Goal: Transaction & Acquisition: Purchase product/service

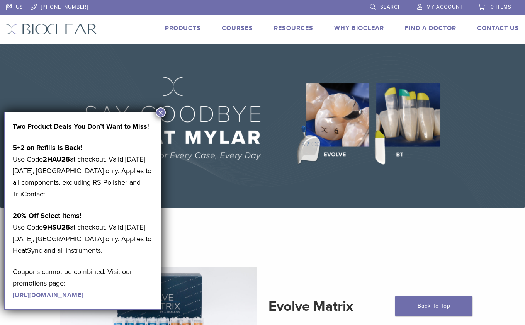
click at [156, 112] on button "×" at bounding box center [161, 112] width 10 height 10
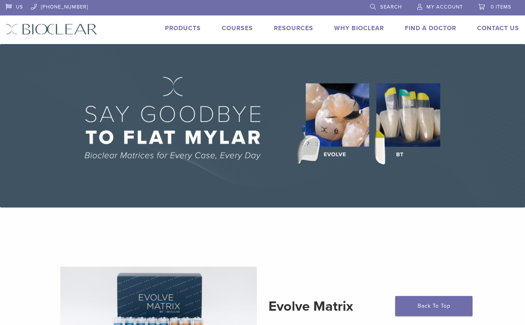
click at [332, 113] on img at bounding box center [262, 125] width 525 height 163
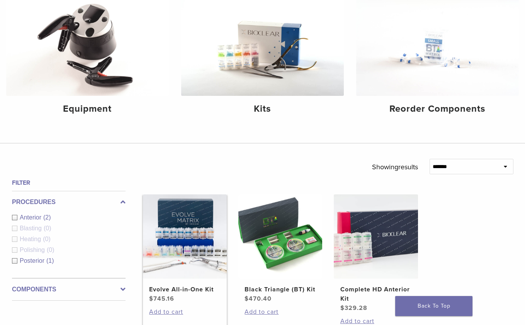
scroll to position [120, 0]
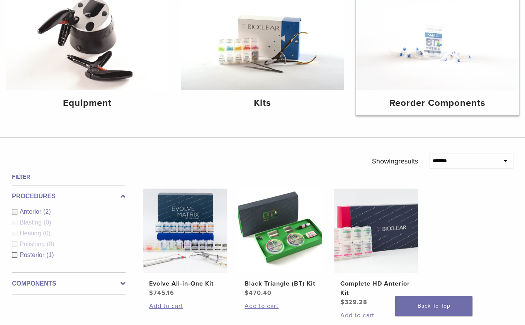
click at [435, 55] on img at bounding box center [437, 35] width 163 height 108
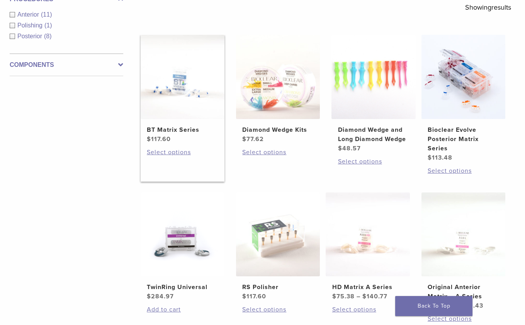
scroll to position [145, 3]
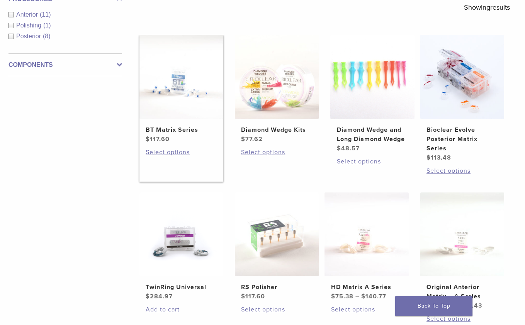
click at [195, 110] on img at bounding box center [181, 77] width 84 height 84
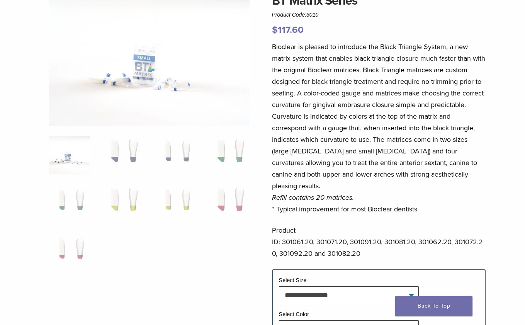
scroll to position [79, 0]
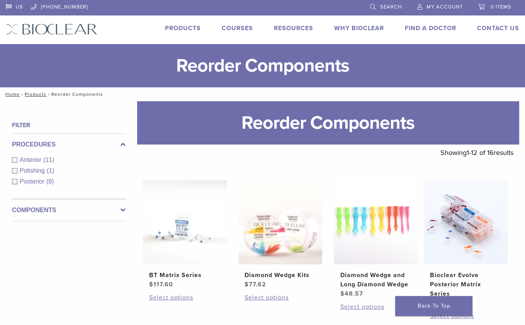
scroll to position [145, 3]
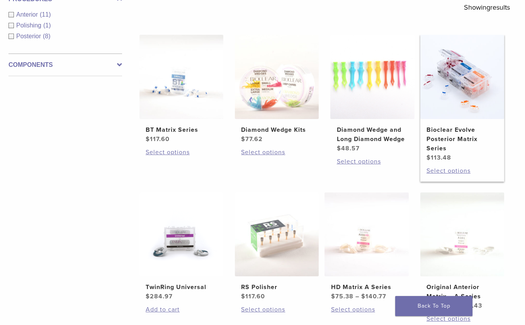
click at [449, 103] on img at bounding box center [462, 77] width 84 height 84
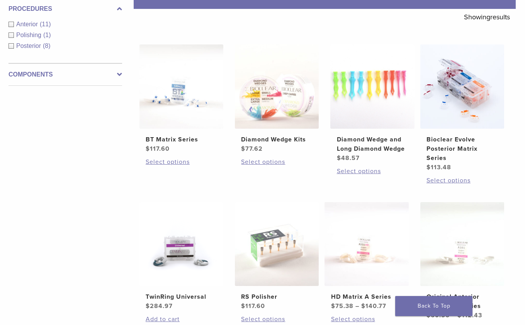
scroll to position [135, 3]
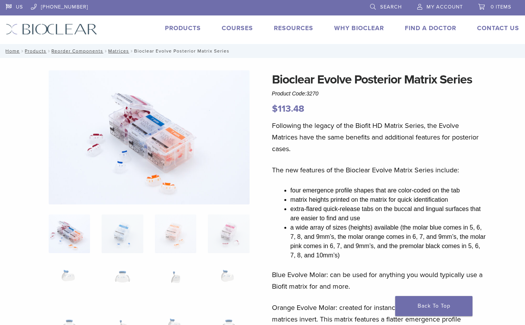
drag, startPoint x: 117, startPoint y: 273, endPoint x: 92, endPoint y: 273, distance: 25.1
click at [117, 273] on img at bounding box center [123, 282] width 42 height 39
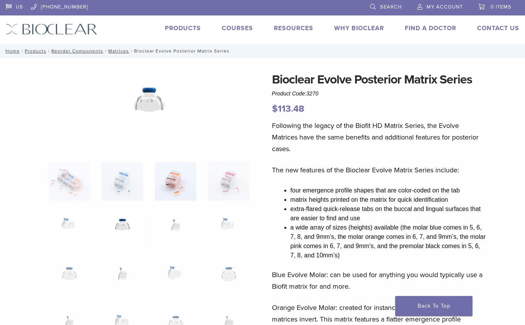
click at [181, 191] on img at bounding box center [176, 181] width 42 height 39
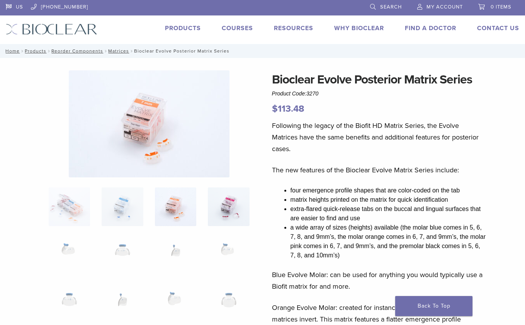
click at [225, 197] on img at bounding box center [229, 206] width 42 height 39
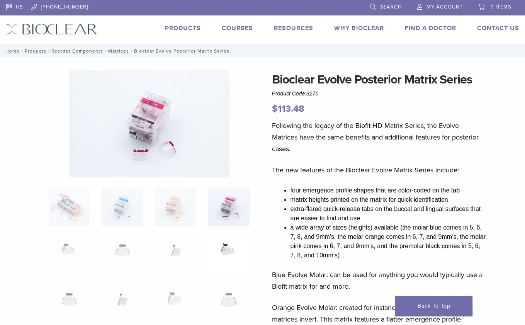
click at [219, 239] on img at bounding box center [229, 255] width 42 height 39
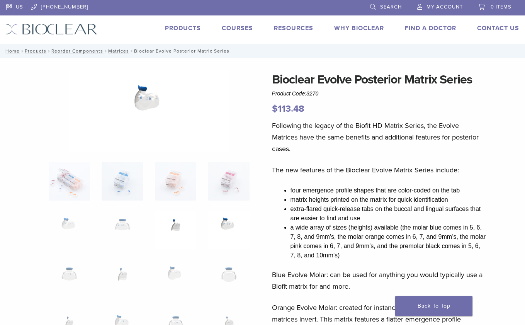
click at [179, 224] on img at bounding box center [176, 229] width 42 height 39
click at [125, 220] on img at bounding box center [123, 229] width 42 height 39
click at [82, 217] on img at bounding box center [70, 229] width 42 height 39
click at [67, 273] on img at bounding box center [70, 278] width 42 height 39
click at [120, 272] on img at bounding box center [123, 278] width 42 height 39
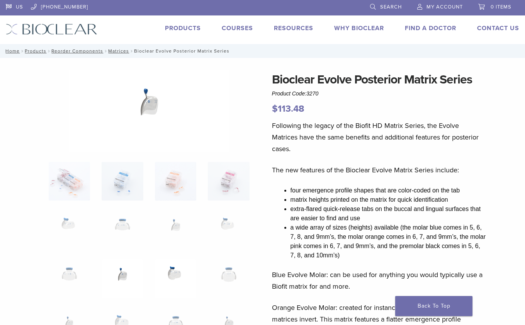
click at [164, 271] on img at bounding box center [176, 278] width 42 height 39
click at [225, 271] on img at bounding box center [229, 278] width 42 height 39
